Goal: Check status: Check status

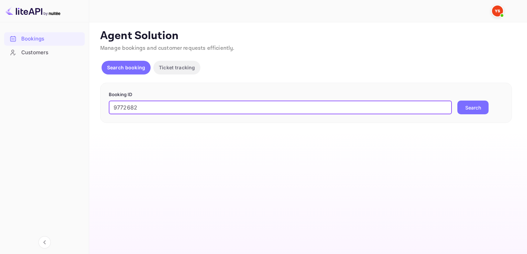
type input "9772682"
click at [466, 110] on button "Search" at bounding box center [473, 108] width 31 height 14
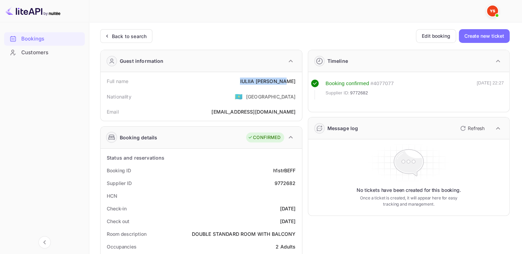
drag, startPoint x: 251, startPoint y: 80, endPoint x: 299, endPoint y: 82, distance: 48.4
click at [299, 82] on div "Full name [PERSON_NAME] Nationality 🇰🇿 [DEMOGRAPHIC_DATA] Email [EMAIL_ADDRESS]…" at bounding box center [201, 96] width 201 height 49
drag, startPoint x: 275, startPoint y: 183, endPoint x: 296, endPoint y: 183, distance: 21.6
click at [296, 183] on div "Supplier ID 9772682" at bounding box center [201, 183] width 196 height 13
copy div "9772682"
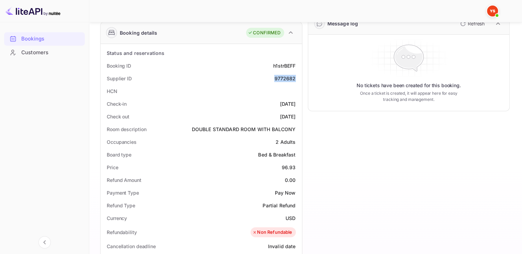
scroll to position [137, 0]
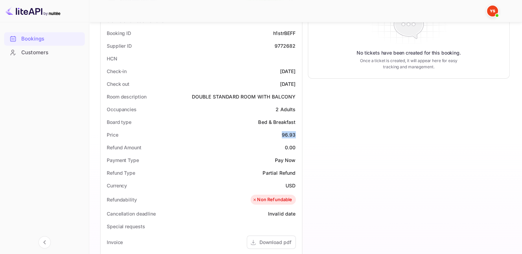
drag, startPoint x: 282, startPoint y: 137, endPoint x: 294, endPoint y: 135, distance: 12.2
click at [294, 135] on div "96.93" at bounding box center [289, 134] width 14 height 7
copy div "96.93"
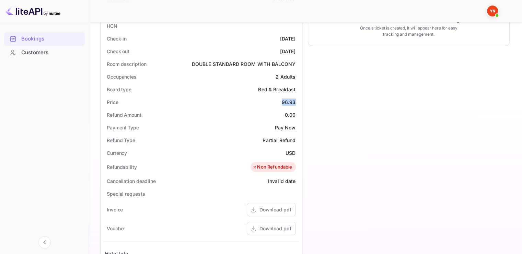
scroll to position [172, 0]
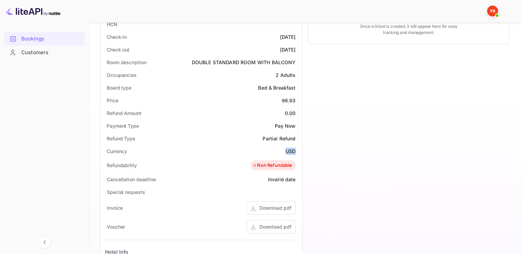
drag, startPoint x: 284, startPoint y: 150, endPoint x: 295, endPoint y: 152, distance: 11.1
click at [295, 152] on div "Currency USD" at bounding box center [201, 151] width 196 height 13
copy div "USD"
